Goal: Task Accomplishment & Management: Manage account settings

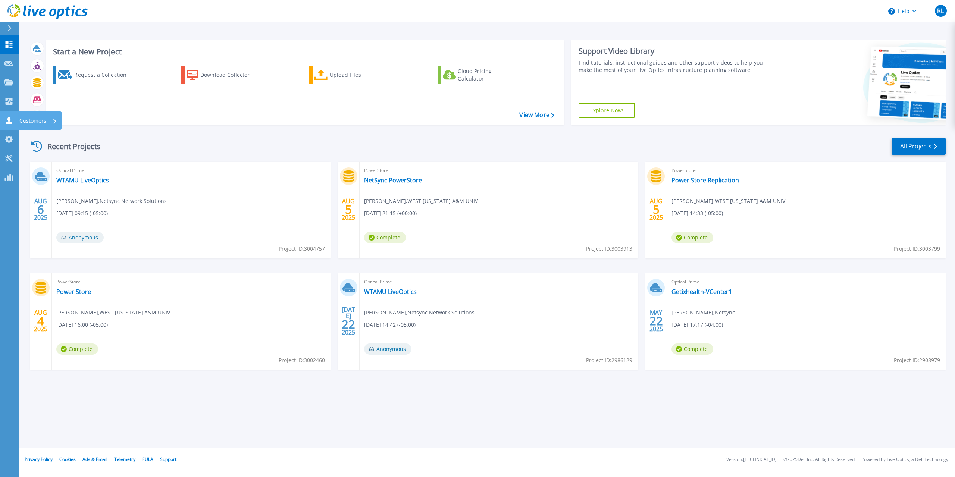
click at [34, 116] on p "Customers" at bounding box center [32, 120] width 27 height 19
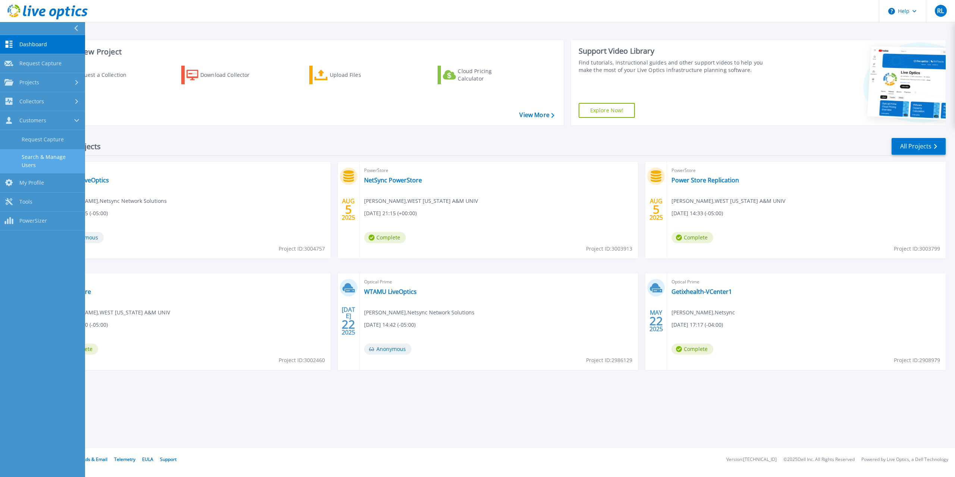
click at [46, 152] on link "Search & Manage Users" at bounding box center [42, 161] width 85 height 24
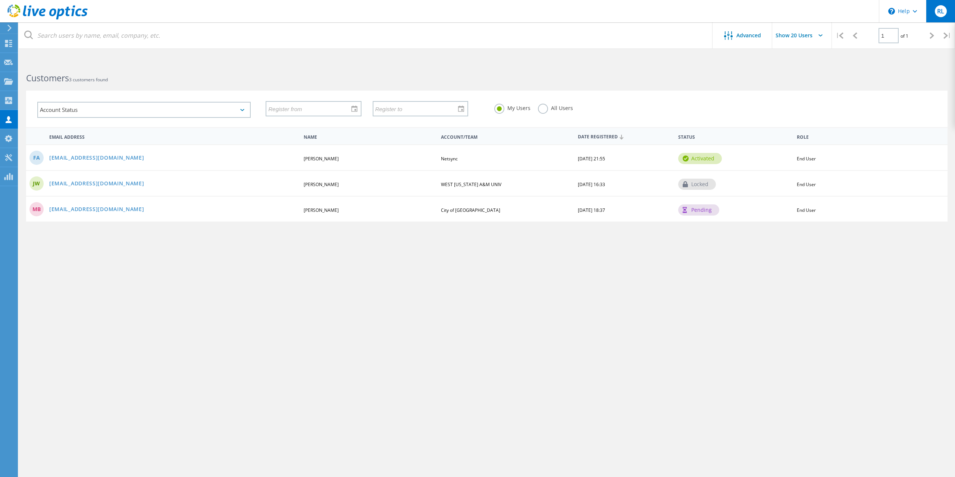
click at [934, 17] on div "RL" at bounding box center [940, 11] width 29 height 22
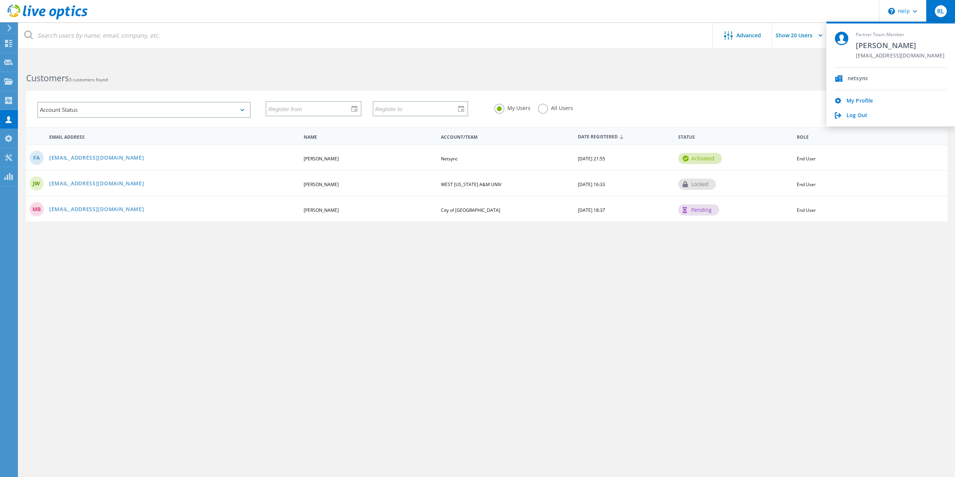
click at [864, 78] on span "netsync" at bounding box center [857, 78] width 21 height 7
drag, startPoint x: 864, startPoint y: 78, endPoint x: 865, endPoint y: 103, distance: 24.7
click at [864, 96] on div "netsync My Profile Log Out" at bounding box center [890, 93] width 111 height 51
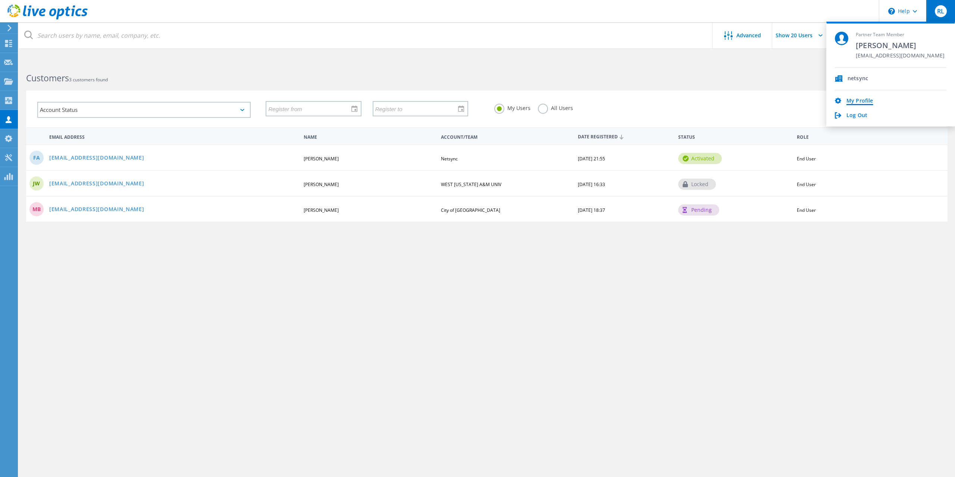
click at [865, 103] on link "My Profile" at bounding box center [859, 101] width 26 height 7
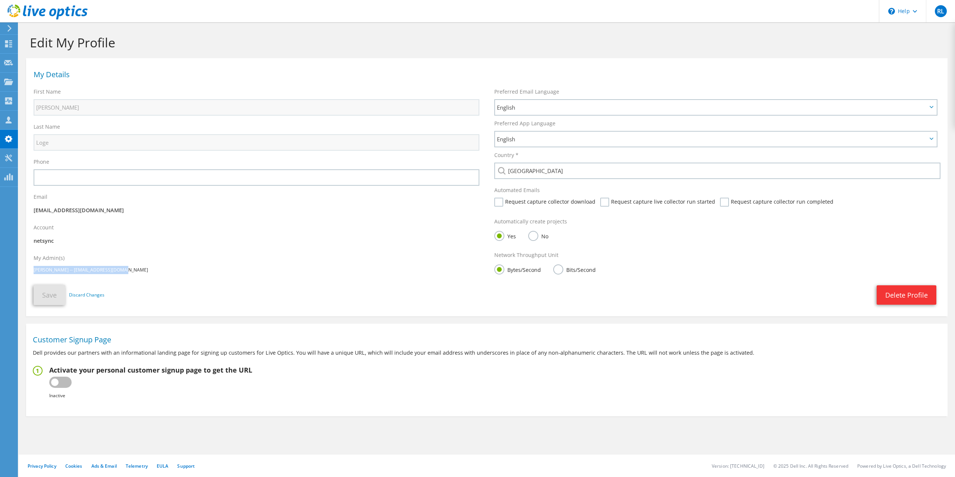
drag, startPoint x: 131, startPoint y: 270, endPoint x: 30, endPoint y: 270, distance: 101.1
click at [30, 270] on div "My Admin(s) [PERSON_NAME] -- [EMAIL_ADDRESS][DOMAIN_NAME]" at bounding box center [256, 264] width 461 height 27
click at [939, 14] on span "RL" at bounding box center [940, 11] width 12 height 12
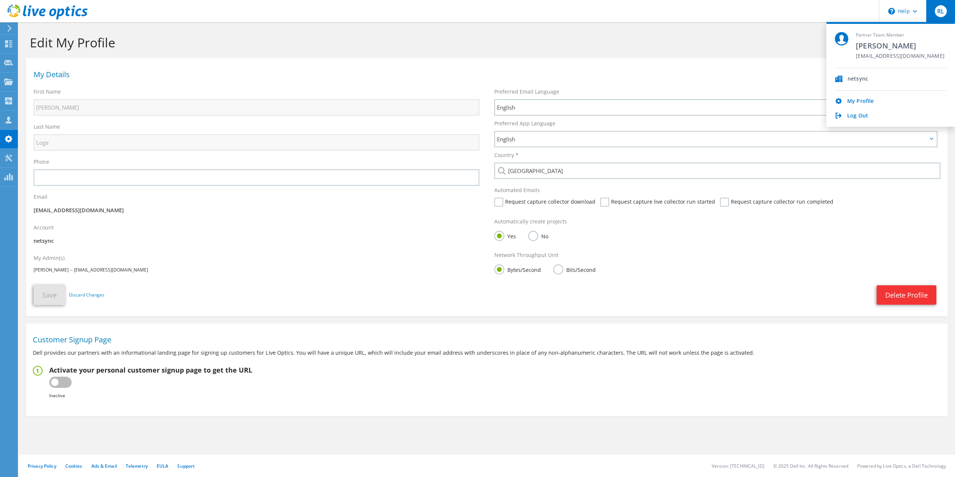
click at [743, 70] on div "My Details" at bounding box center [486, 73] width 921 height 22
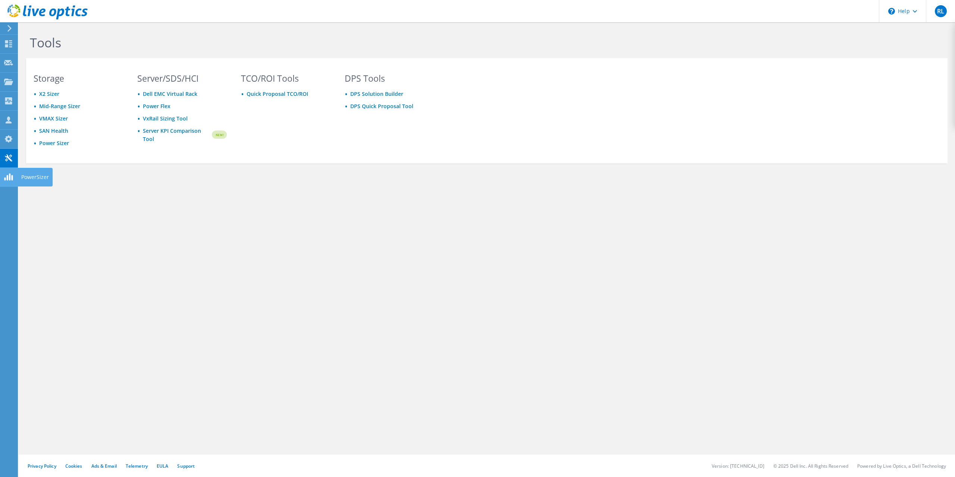
click at [8, 180] on div at bounding box center [8, 178] width 9 height 8
click at [942, 21] on div "RL" at bounding box center [940, 11] width 29 height 22
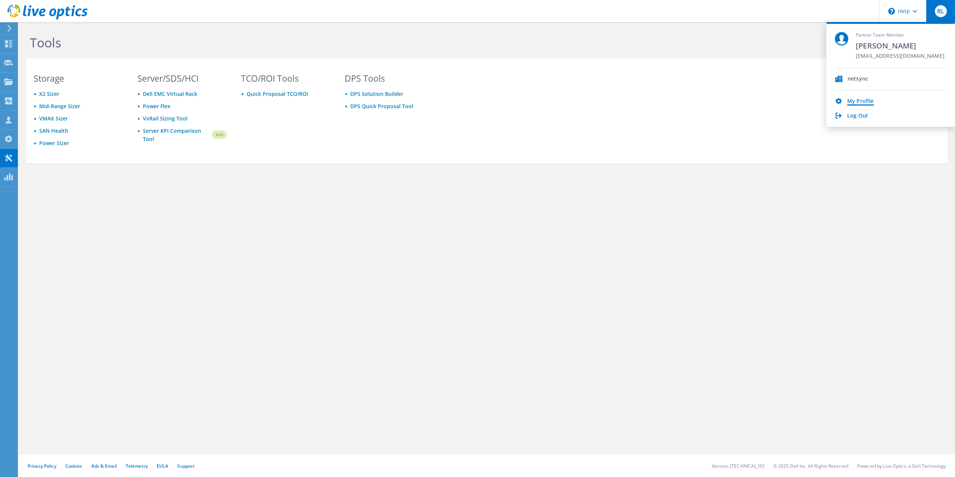
click at [860, 101] on link "My Profile" at bounding box center [860, 101] width 26 height 7
